Goal: Task Accomplishment & Management: Complete application form

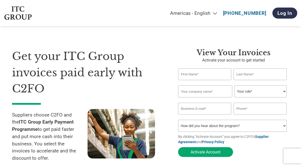
select select "en-[GEOGRAPHIC_DATA]"
click at [200, 76] on input "text" at bounding box center [204, 74] width 53 height 12
type input "Kapil"
type input "[PERSON_NAME]"
type input "[EMAIL_ADDRESS][DOMAIN_NAME]"
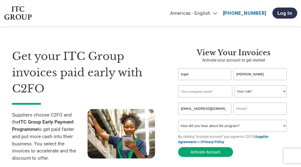
type input "07350003213"
click at [197, 94] on input "text" at bounding box center [205, 91] width 54 height 12
type input "Birdvision consulting pvt ltd"
click at [246, 100] on div "Invalid company name or company name is too long" at bounding box center [232, 99] width 109 height 3
click at [263, 96] on select "Your role* CFO Controller Credit Manager Finance Director Treasurer CEO Preside…" at bounding box center [260, 91] width 52 height 12
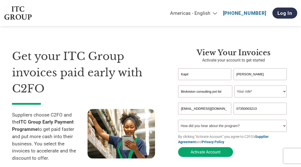
click at [259, 112] on input "07350003213" at bounding box center [259, 109] width 53 height 12
type input "9921460839"
click at [258, 150] on form "[PERSON_NAME] Invalid first name or first name is too long Invalid last name or…" at bounding box center [233, 113] width 111 height 91
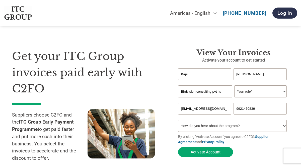
click at [254, 92] on select "Your role* CFO Controller Credit Manager Finance Director Treasurer CEO Preside…" at bounding box center [260, 91] width 52 height 12
select select "CEO"
click at [234, 86] on select "Your role* CFO Controller Credit Manager Finance Director Treasurer CEO Preside…" at bounding box center [260, 91] width 52 height 12
click at [262, 157] on form "[PERSON_NAME] Invalid first name or first name is too long Invalid last name or…" at bounding box center [233, 113] width 111 height 91
click at [244, 131] on select "How did you hear about the program? Received a letter Email Social Media Online…" at bounding box center [232, 126] width 109 height 12
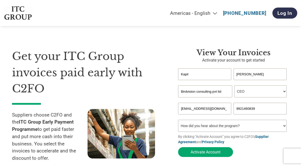
select select "Received a Letter"
click at [178, 122] on select "How did you hear about the program? Received a letter Email Social Media Online…" at bounding box center [232, 126] width 109 height 12
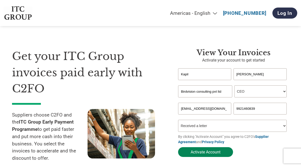
click at [204, 153] on button "Activate Account" at bounding box center [205, 152] width 55 height 10
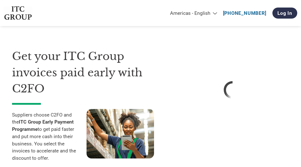
select select "en-[GEOGRAPHIC_DATA]"
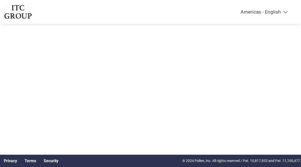
select select "en-[GEOGRAPHIC_DATA]"
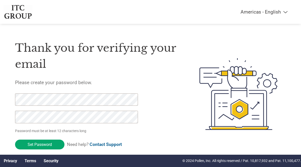
click at [154, 122] on div "Thank you for verifying your email Please create your password below. Password …" at bounding box center [96, 94] width 162 height 123
click at [44, 141] on input "Set Password" at bounding box center [39, 144] width 49 height 10
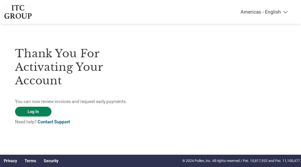
click at [32, 112] on link "Log In" at bounding box center [33, 112] width 36 height 10
